Goal: Information Seeking & Learning: Learn about a topic

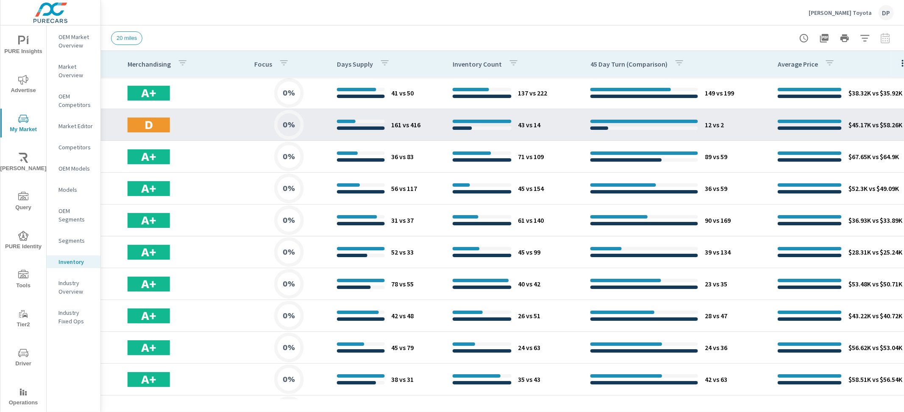
scroll to position [0, 558]
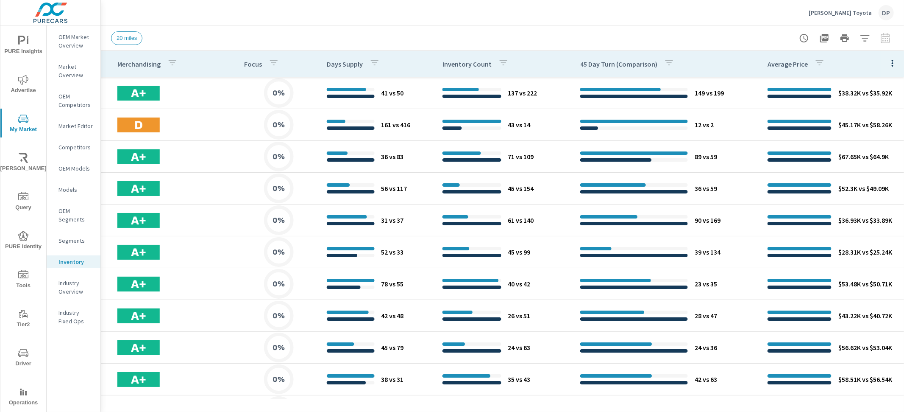
click at [885, 63] on button "button" at bounding box center [893, 62] width 17 height 17
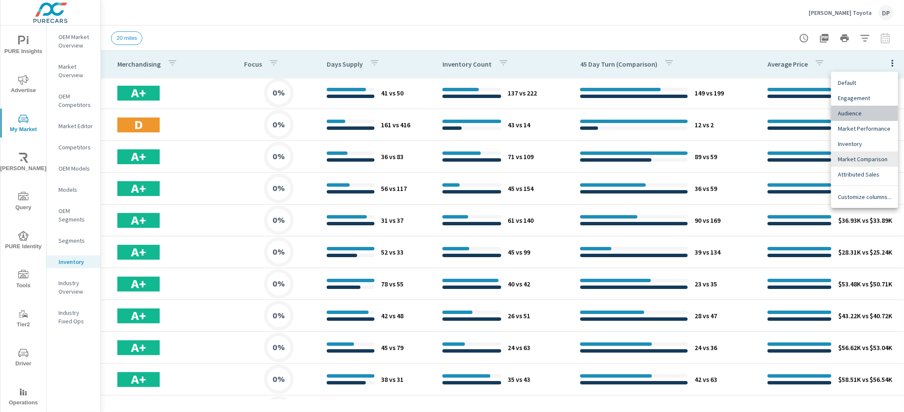
click at [862, 109] on span "Audience" at bounding box center [864, 113] width 53 height 8
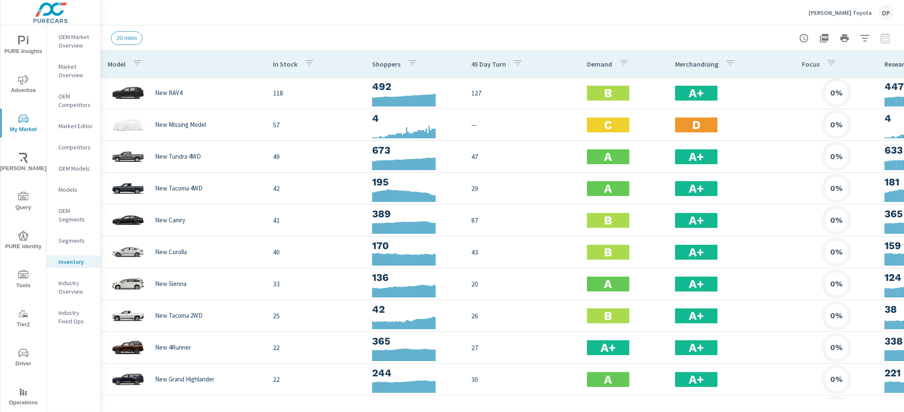
click at [35, 43] on span "PURE Insights" at bounding box center [23, 46] width 41 height 21
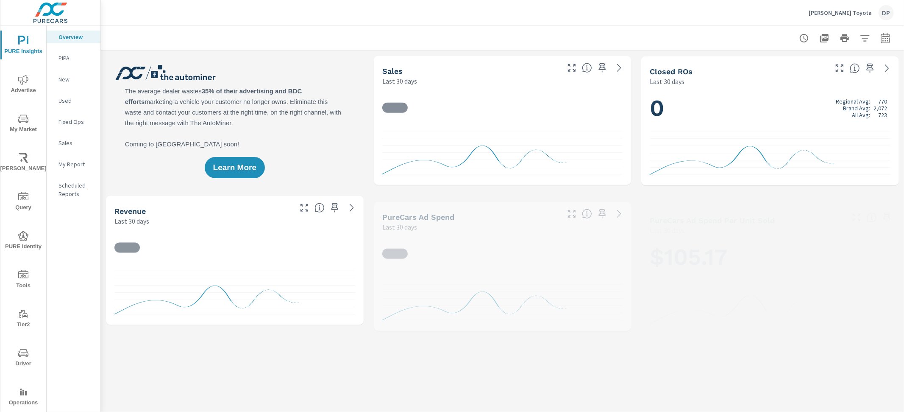
click at [24, 112] on button "My Market" at bounding box center [23, 123] width 46 height 29
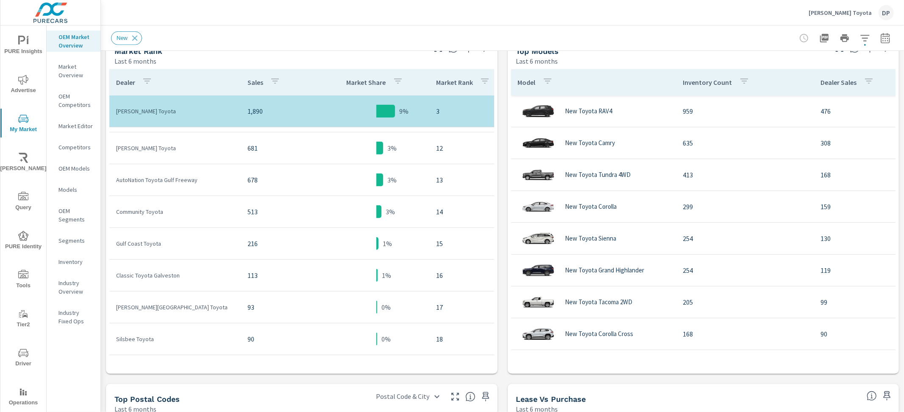
scroll to position [439, 0]
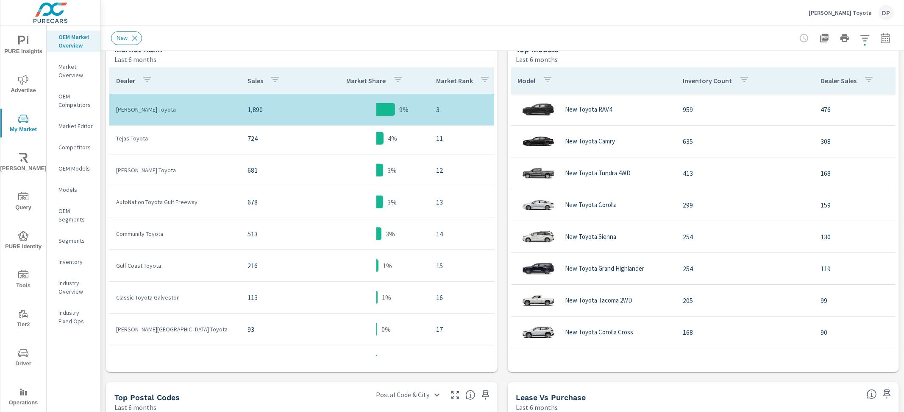
scroll to position [153, 0]
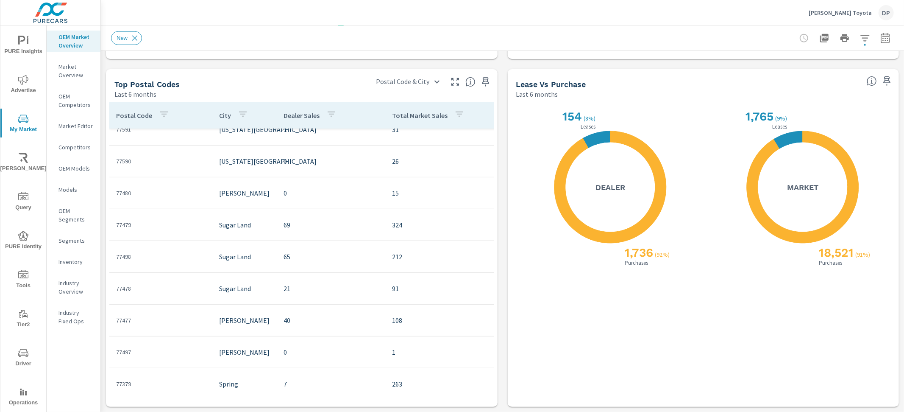
scroll to position [546, 0]
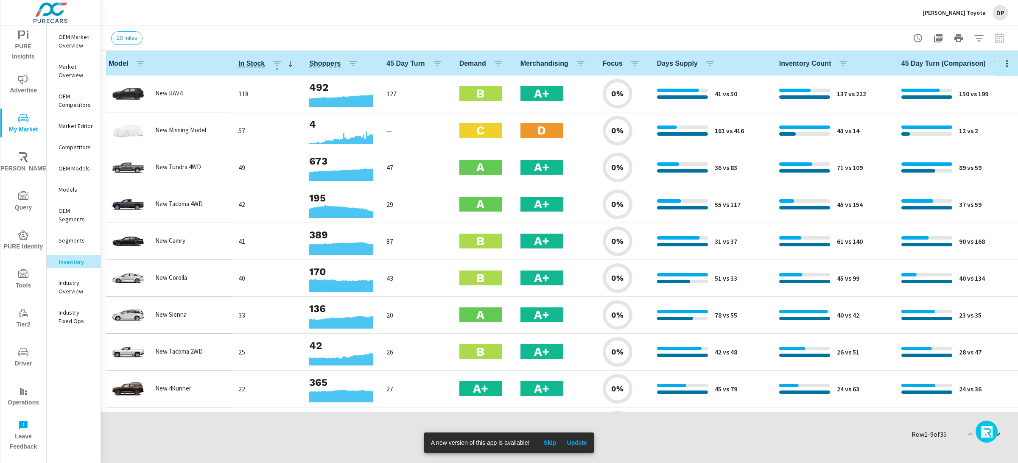
scroll to position [0, 0]
click at [69, 40] on p "OEM Market Overview" at bounding box center [76, 41] width 35 height 17
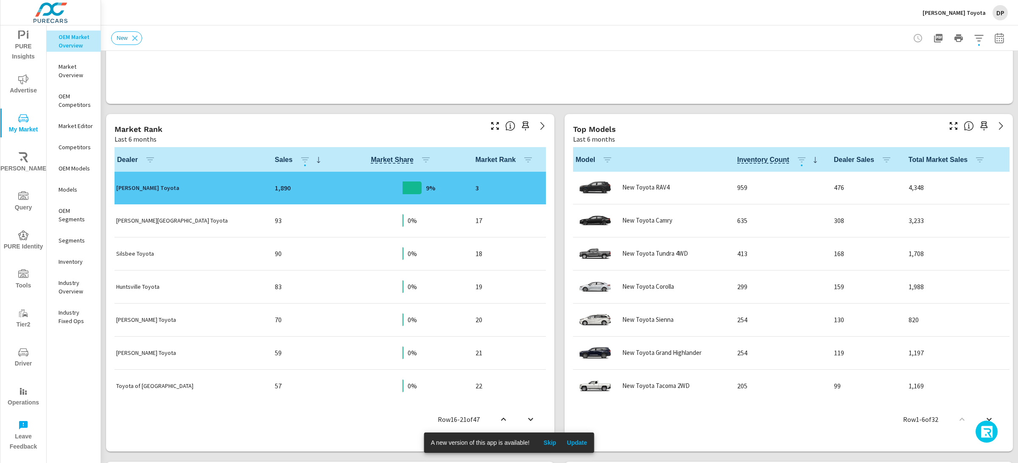
scroll to position [363, 0]
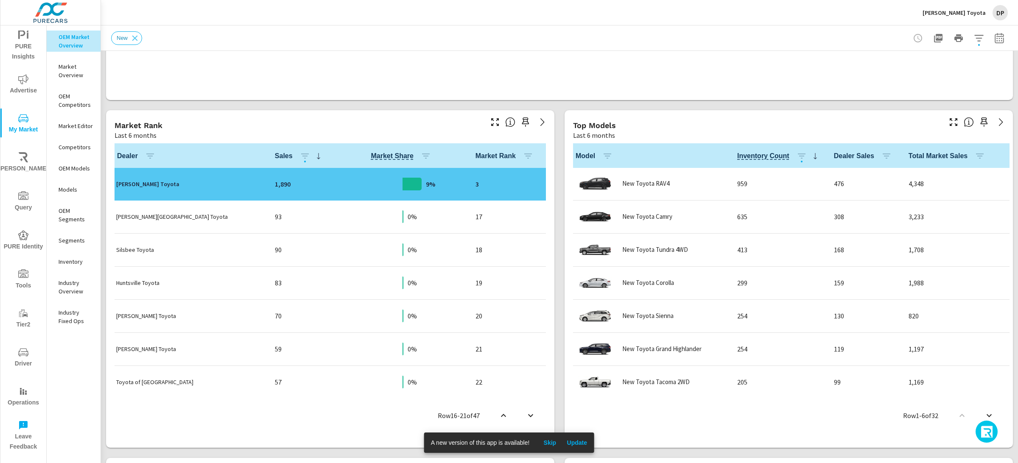
click at [587, 441] on span "Update" at bounding box center [576, 443] width 20 height 8
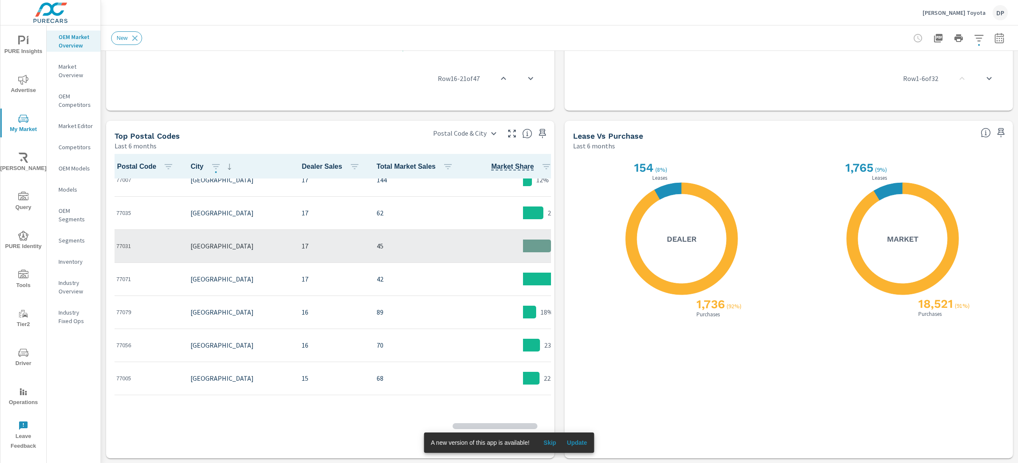
scroll to position [1972, 0]
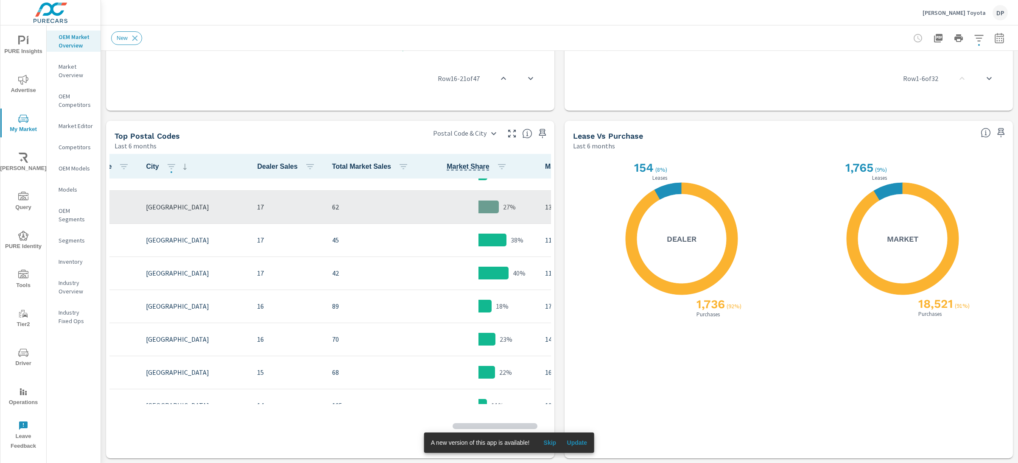
scroll to position [1972, 51]
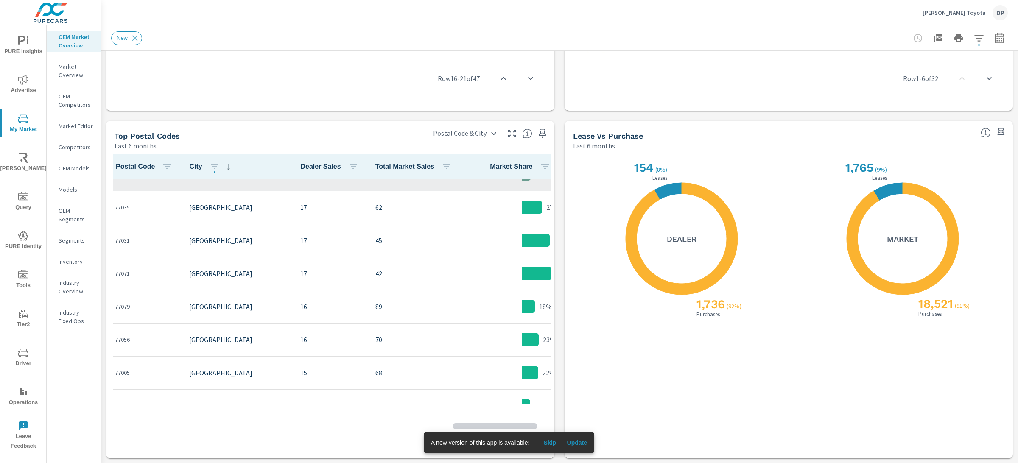
scroll to position [1674, 0]
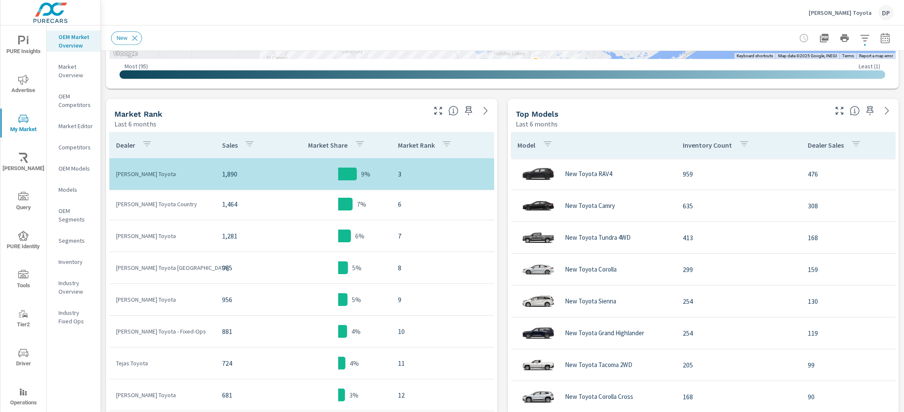
scroll to position [131, 0]
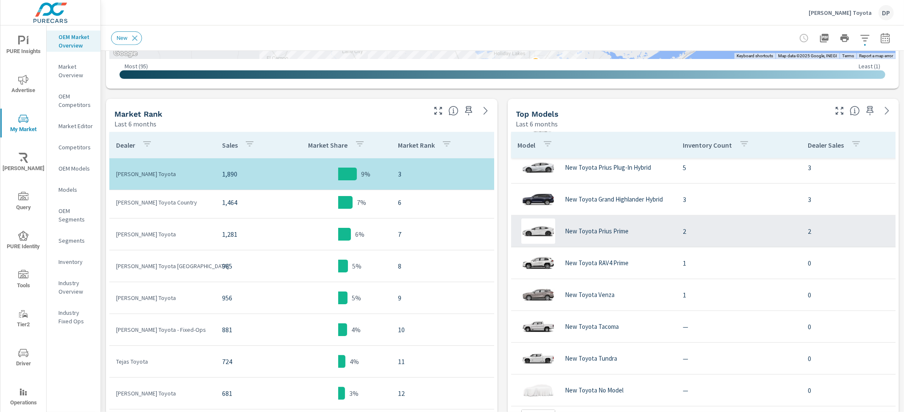
scroll to position [758, 0]
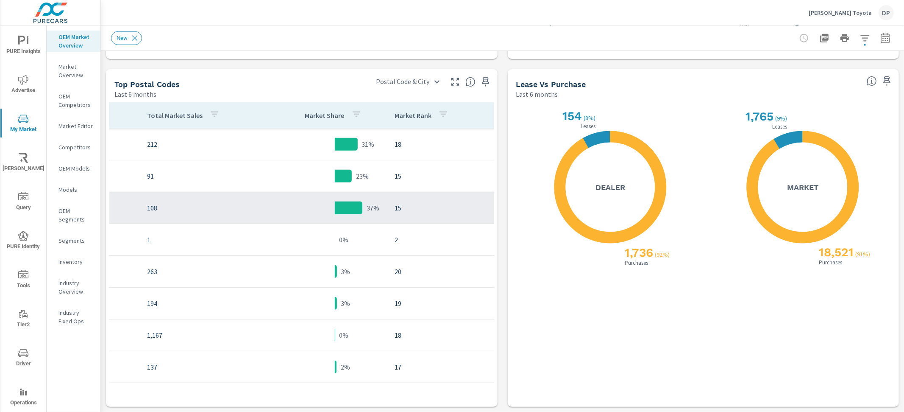
scroll to position [541, 246]
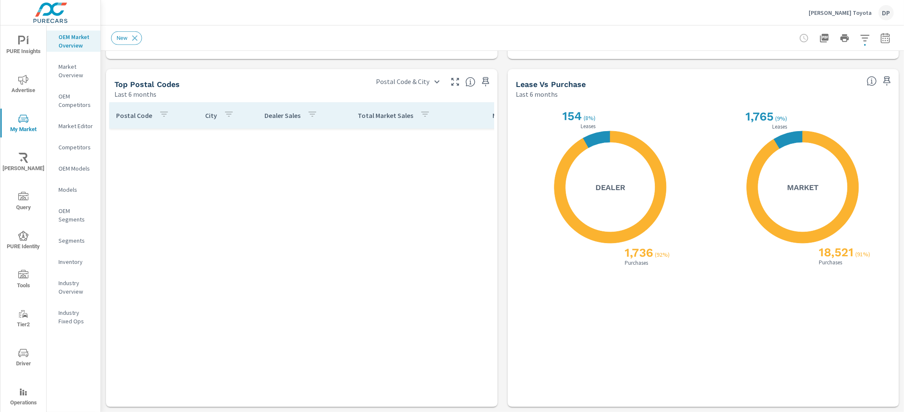
scroll to position [1081, 0]
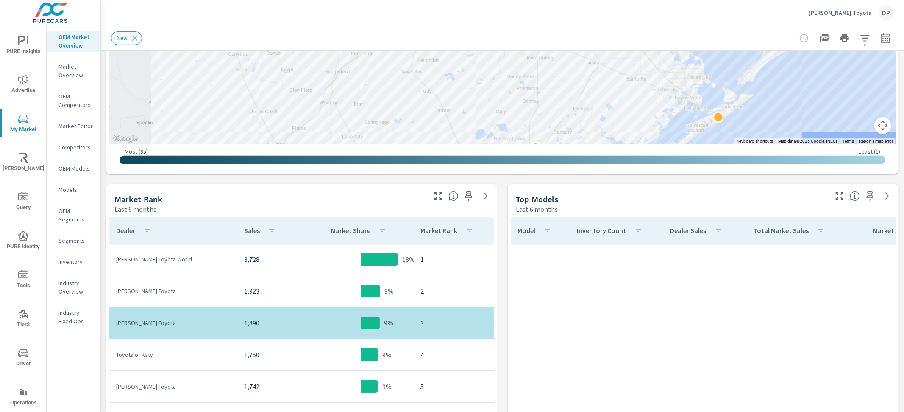
scroll to position [1622, 0]
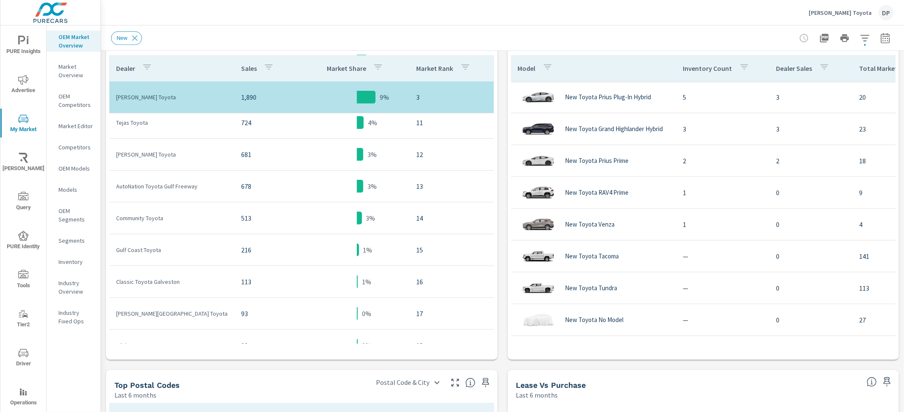
scroll to position [206, 0]
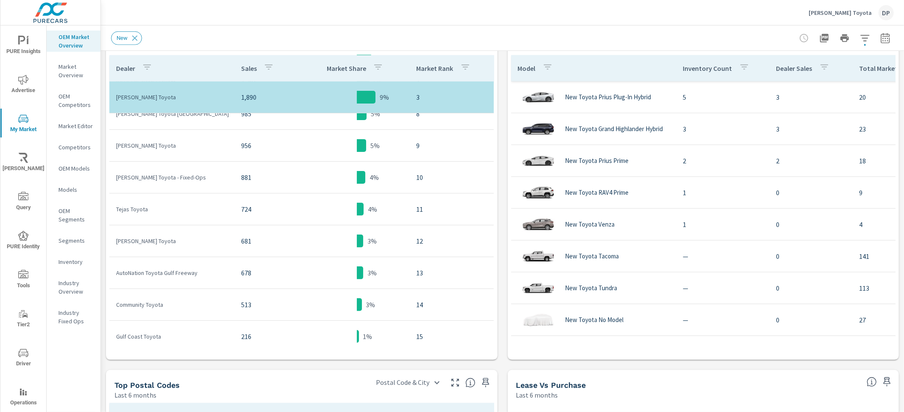
scroll to position [731, 2]
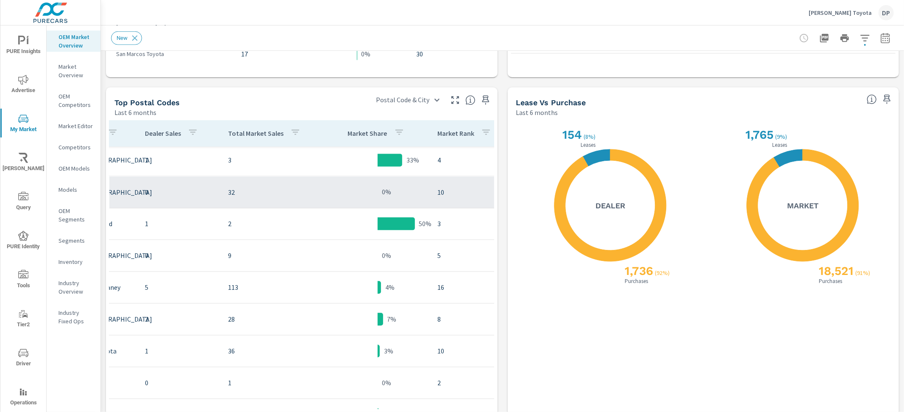
scroll to position [1624, 56]
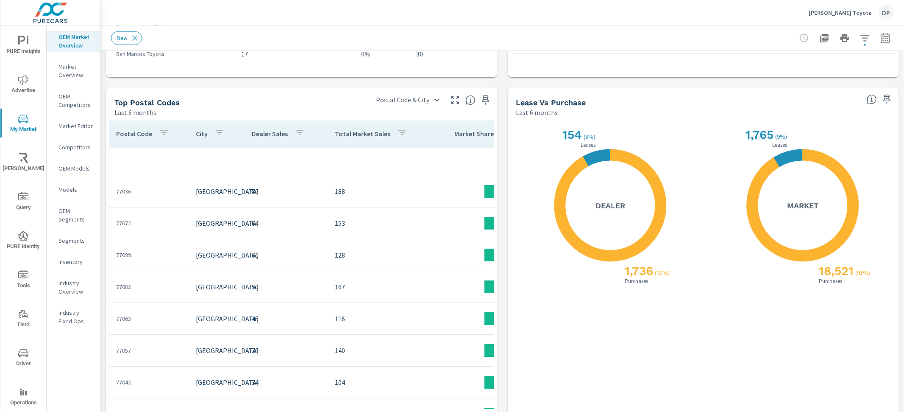
scroll to position [3056, 0]
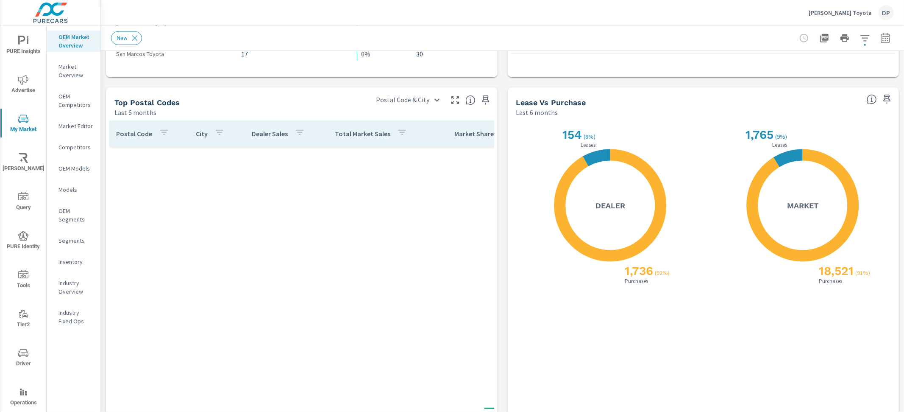
scroll to position [3482, 0]
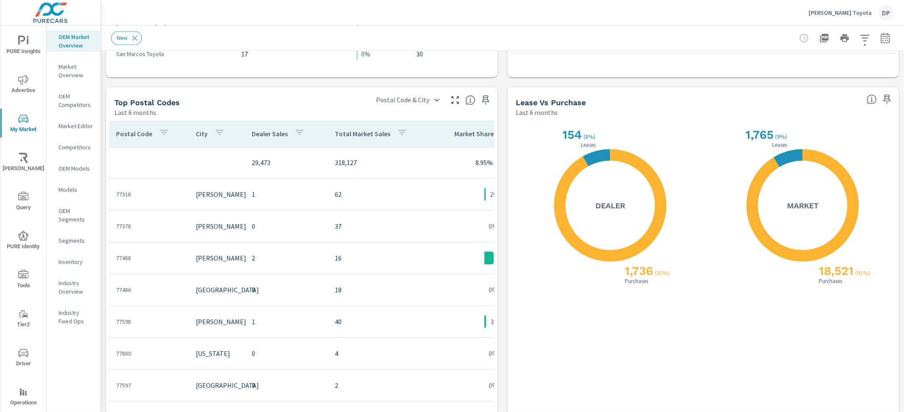
scroll to position [731, 0]
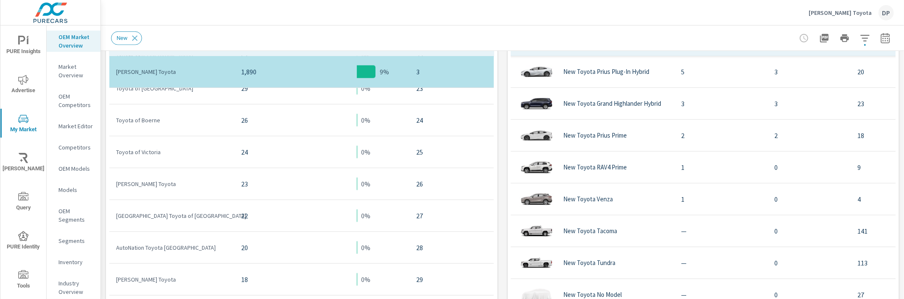
scroll to position [452, 0]
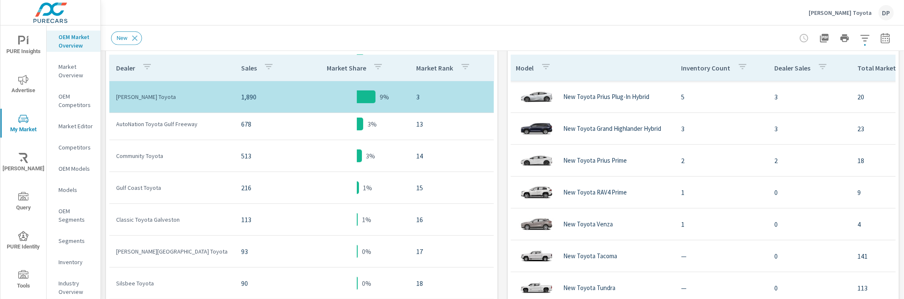
scroll to position [361, 0]
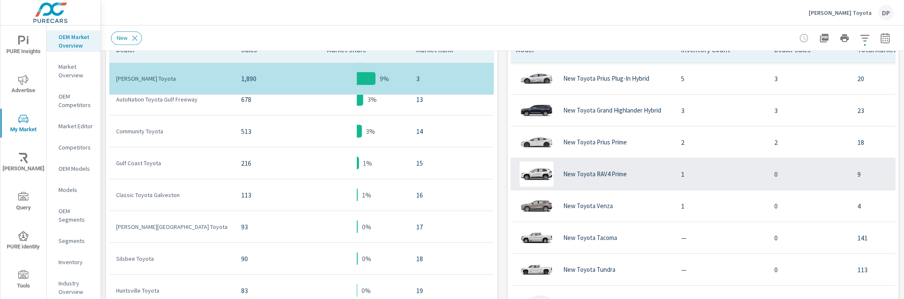
scroll to position [475, 0]
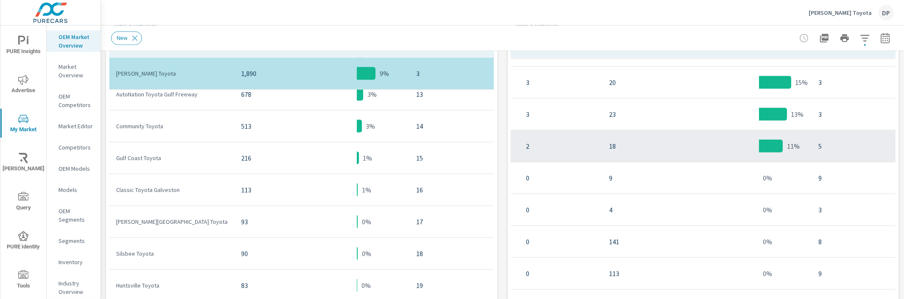
scroll to position [703, 250]
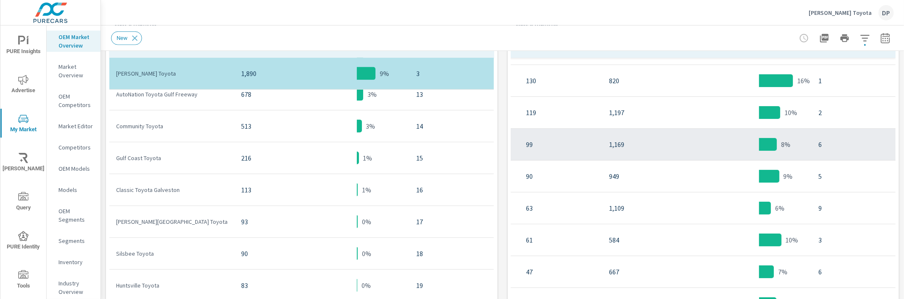
scroll to position [0, 250]
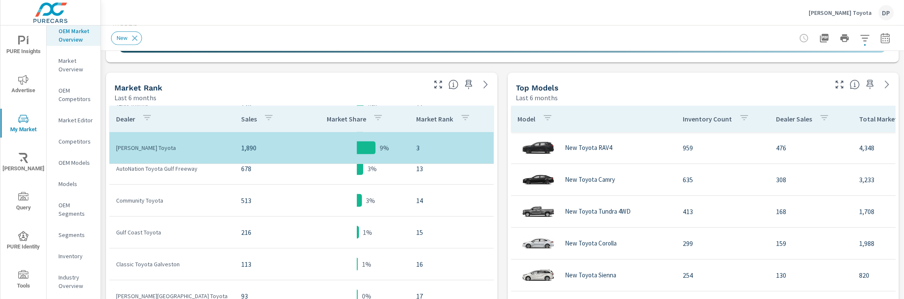
scroll to position [15, 0]
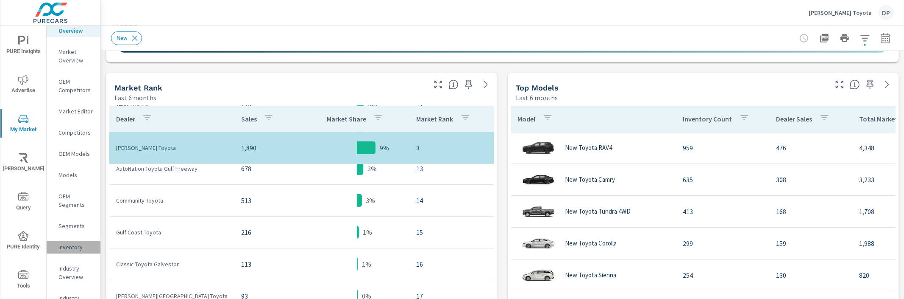
click at [82, 250] on p "Inventory" at bounding box center [76, 247] width 35 height 8
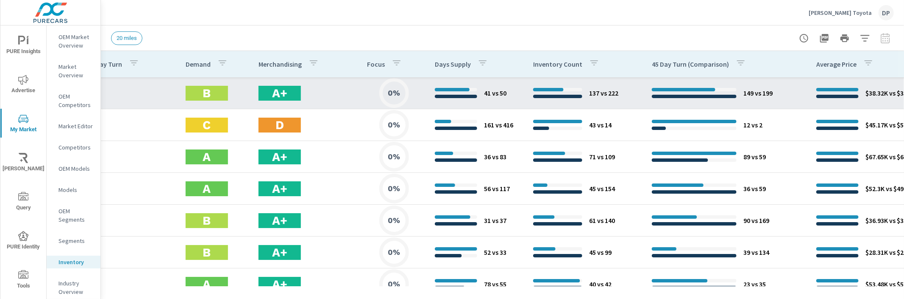
scroll to position [0, 370]
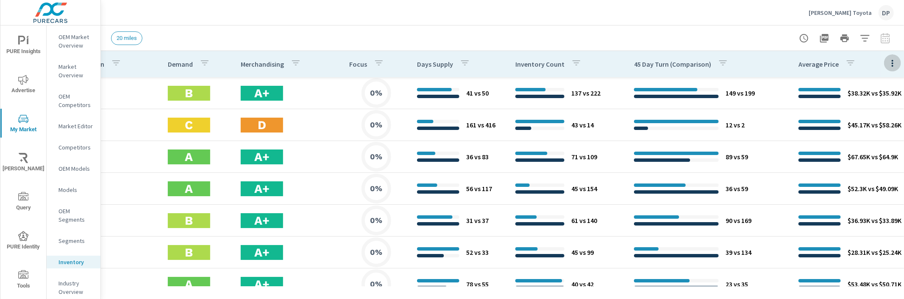
click at [890, 64] on icon "button" at bounding box center [893, 63] width 10 height 10
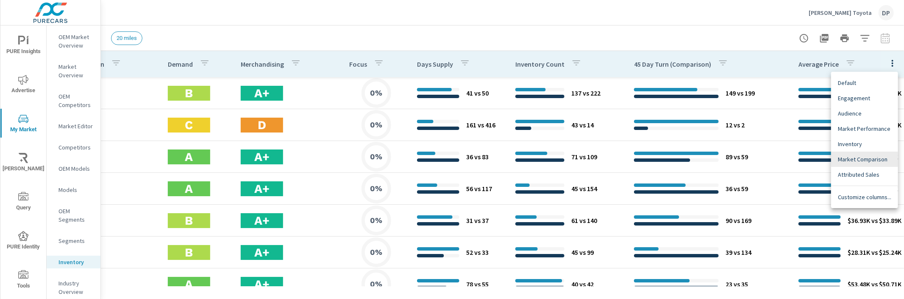
click at [862, 98] on span "Engagement" at bounding box center [864, 98] width 53 height 8
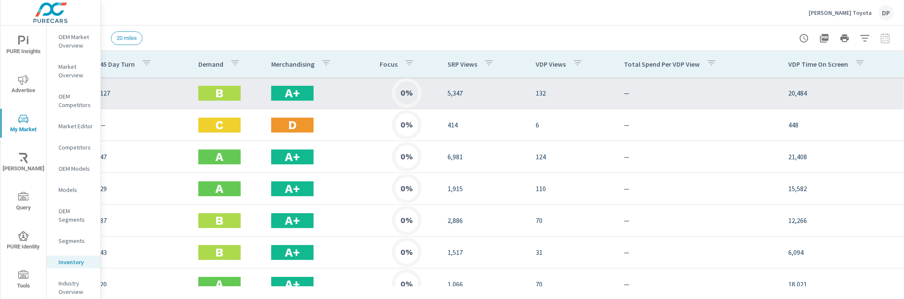
scroll to position [0, 354]
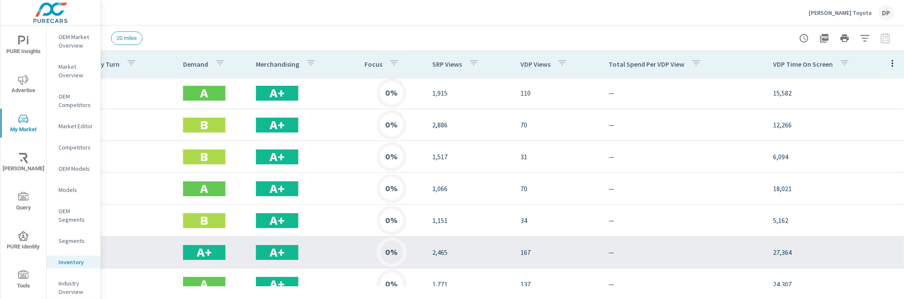
scroll to position [282, 354]
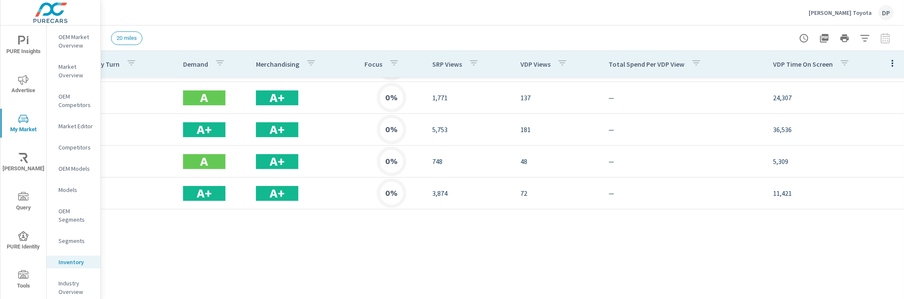
scroll to position [0, 354]
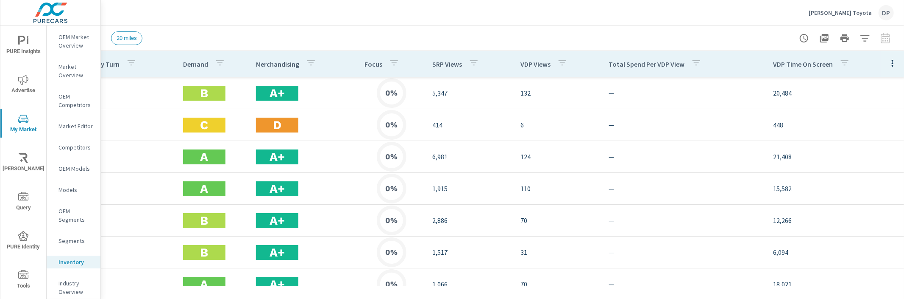
click at [888, 61] on icon "button" at bounding box center [893, 63] width 10 height 10
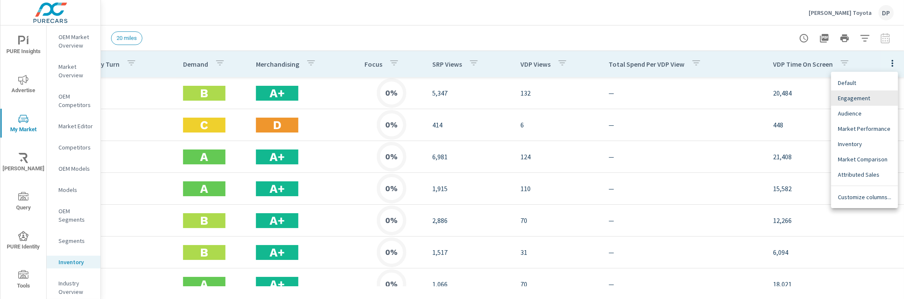
click at [864, 158] on span "Market Comparison" at bounding box center [864, 159] width 53 height 8
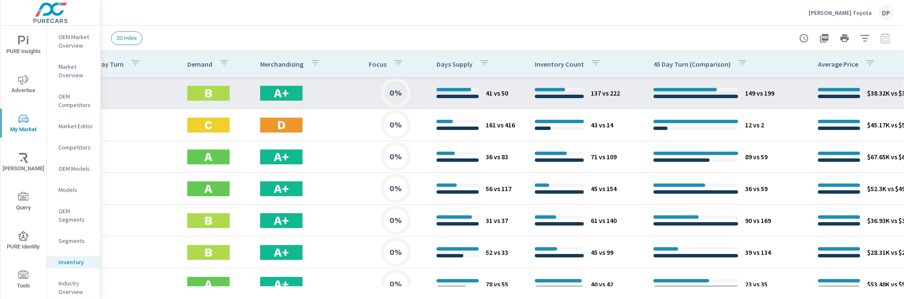
scroll to position [0, 370]
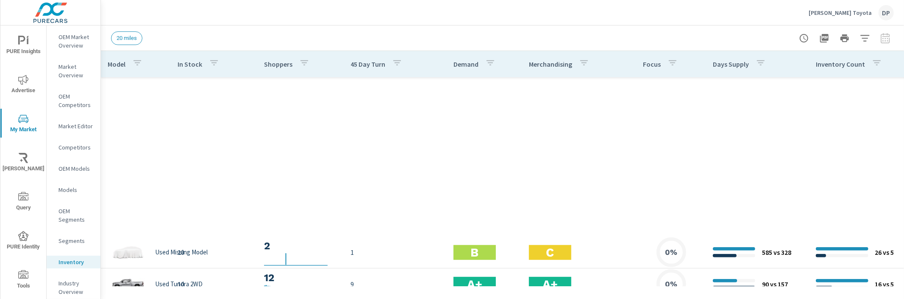
scroll to position [737, 0]
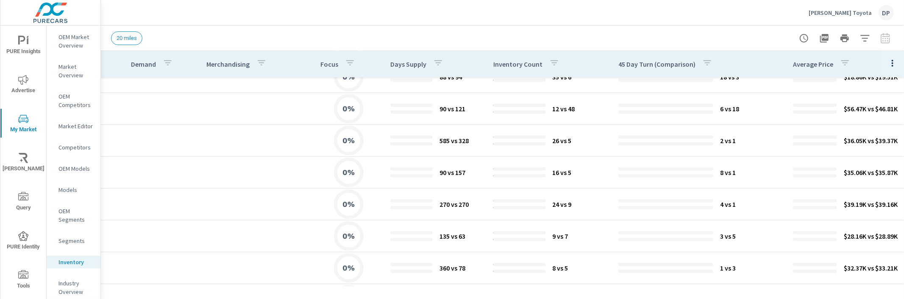
scroll to position [529, 418]
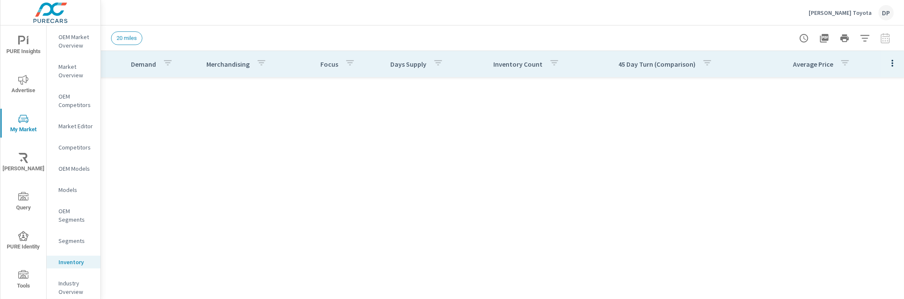
scroll to position [0, 418]
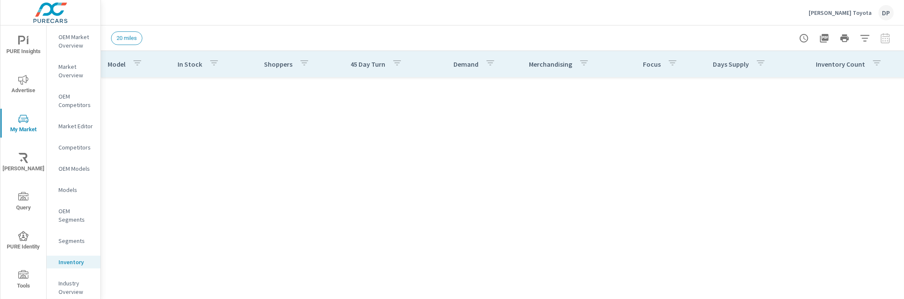
scroll to position [558, 0]
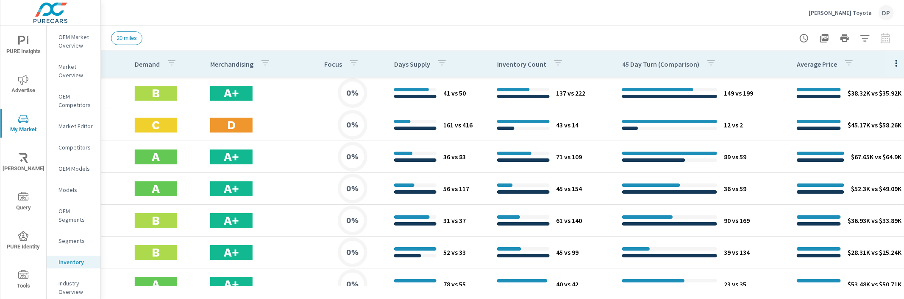
scroll to position [0, 418]
